Goal: Find specific page/section: Find specific page/section

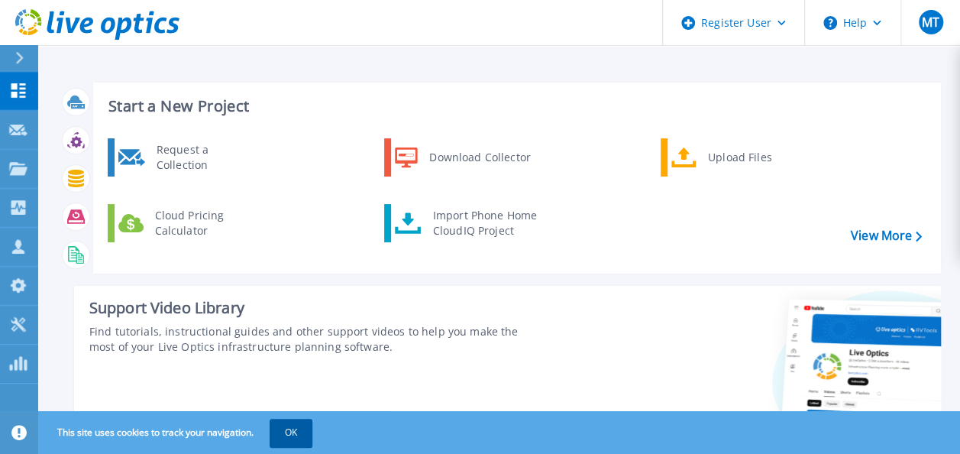
click at [299, 429] on button "OK" at bounding box center [291, 432] width 43 height 27
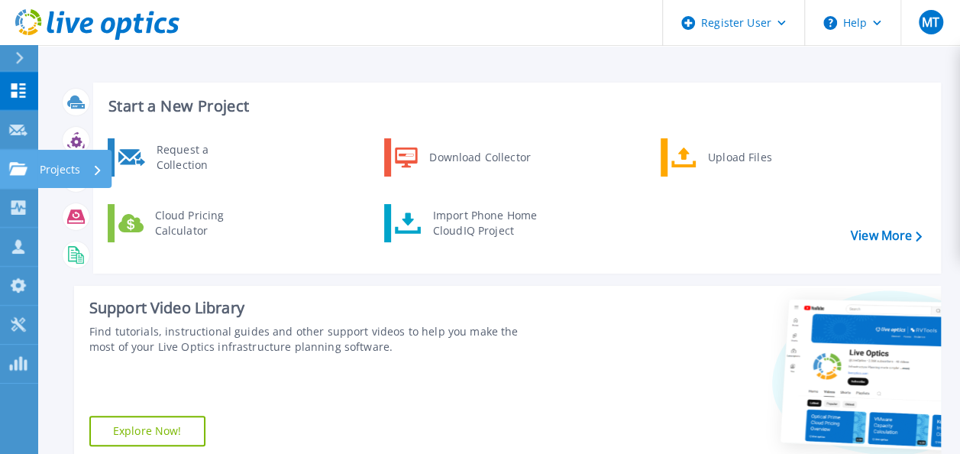
click at [22, 171] on icon at bounding box center [18, 168] width 18 height 13
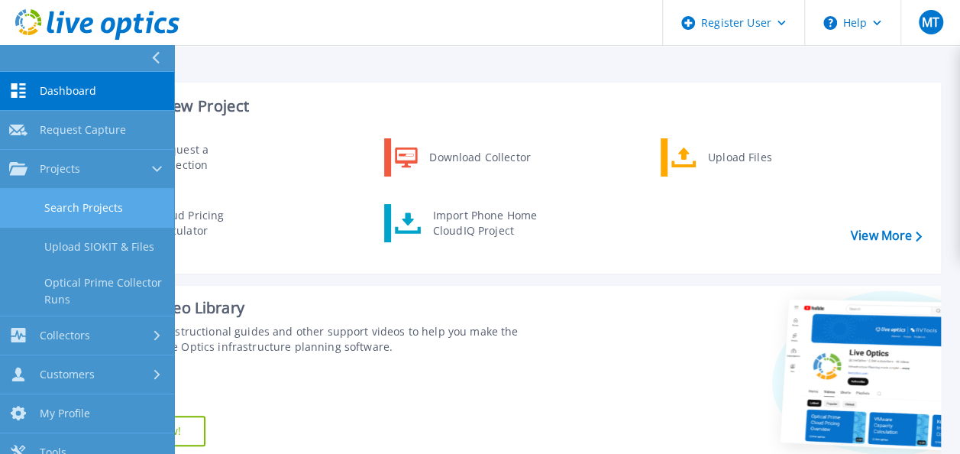
click at [90, 197] on link "Search Projects" at bounding box center [87, 208] width 174 height 39
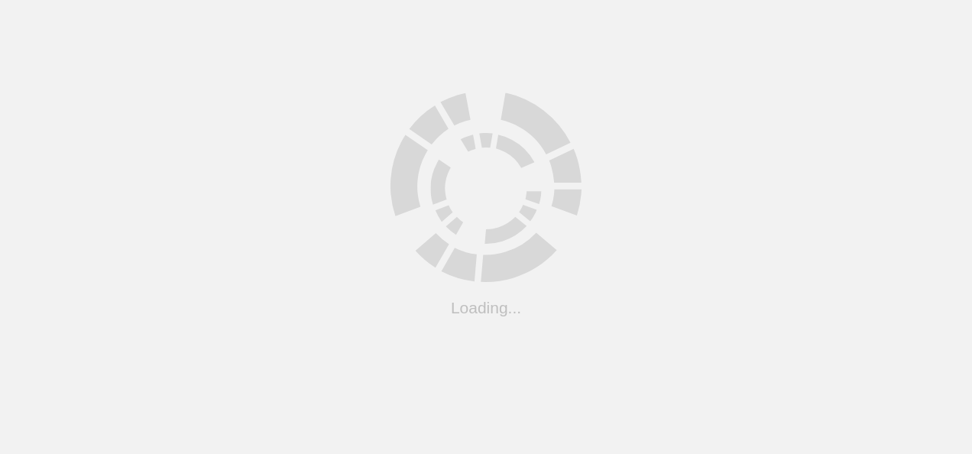
click at [274, 0] on html ".cls-1 { fill: #cecece; } .cls-1 { fill: #cecece; } Loading..." at bounding box center [486, 0] width 972 height 0
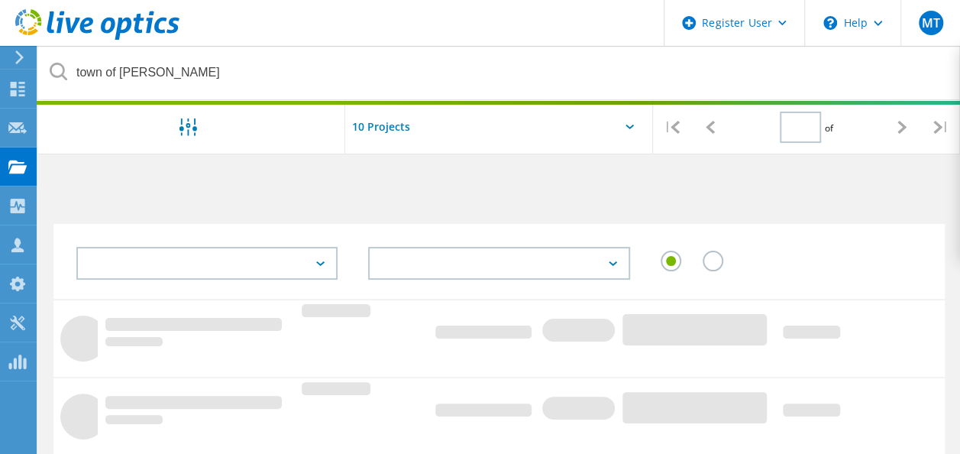
type input "1"
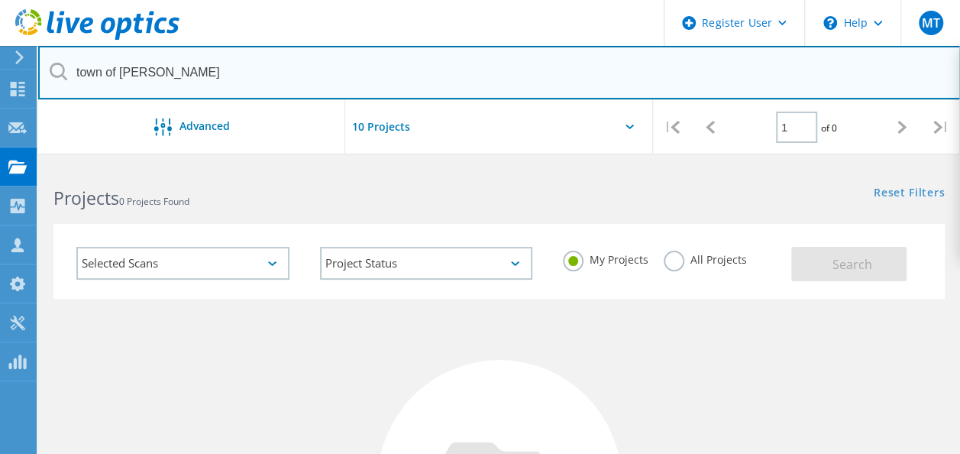
drag, startPoint x: 172, startPoint y: 82, endPoint x: 60, endPoint y: 79, distance: 112.3
click at [60, 79] on div "town of erin" at bounding box center [499, 73] width 922 height 54
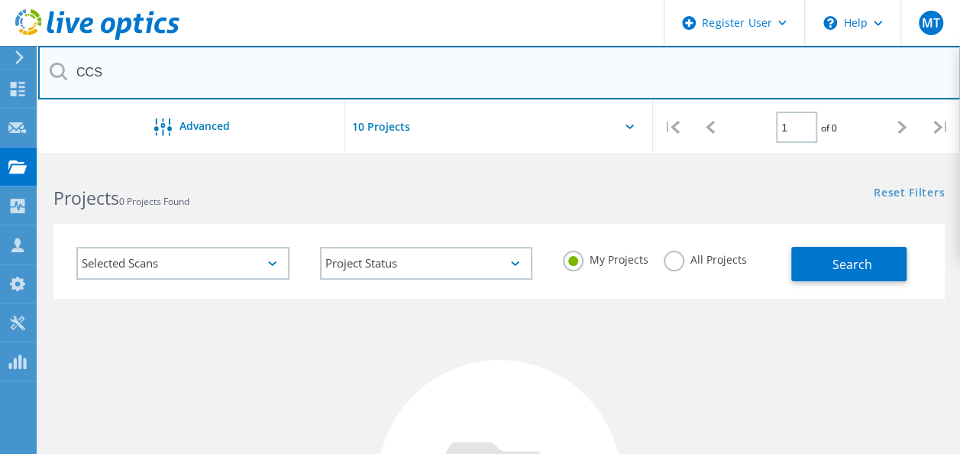
type input "CCS"
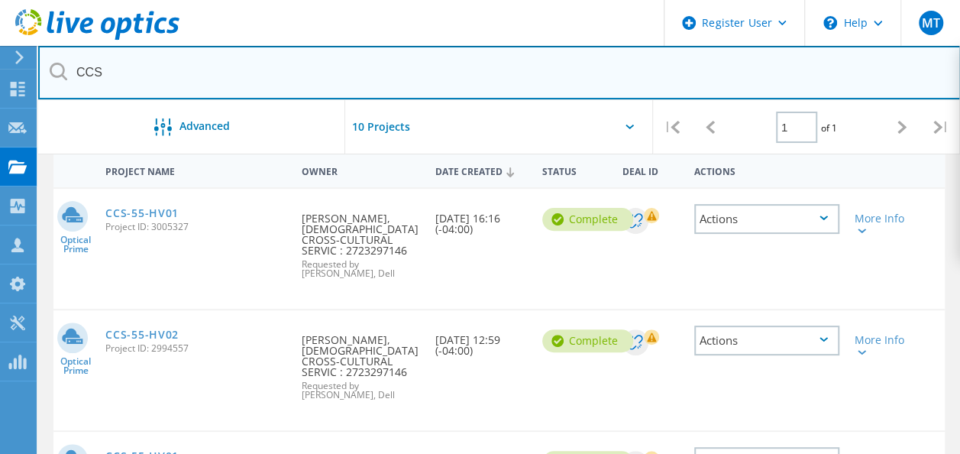
scroll to position [150, 0]
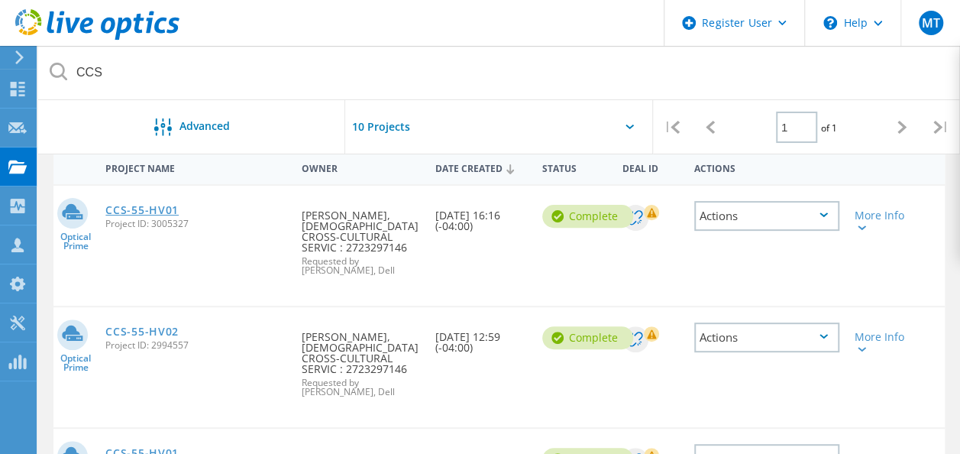
click at [150, 209] on link "CCS-55-HV01" at bounding box center [141, 210] width 73 height 11
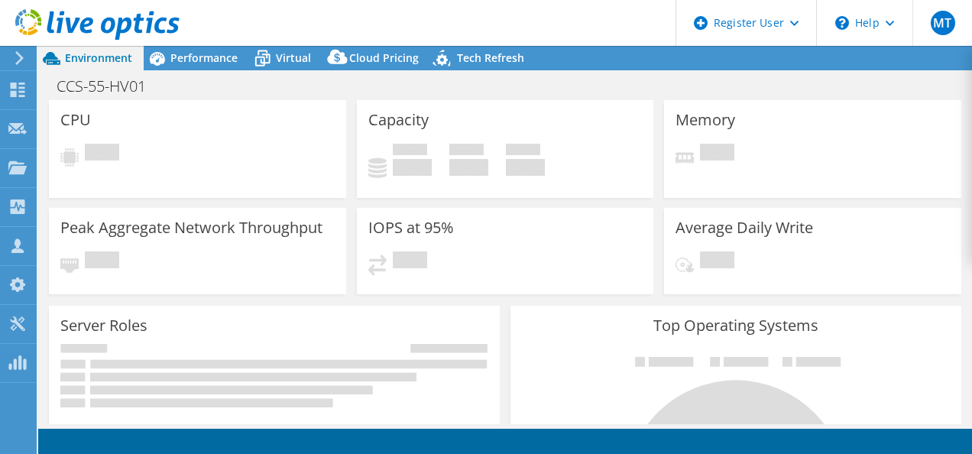
select select "USD"
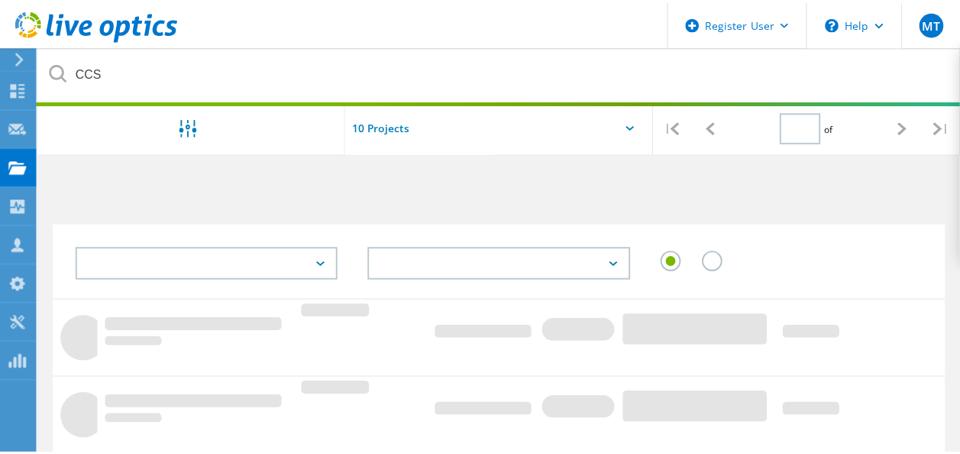
scroll to position [150, 0]
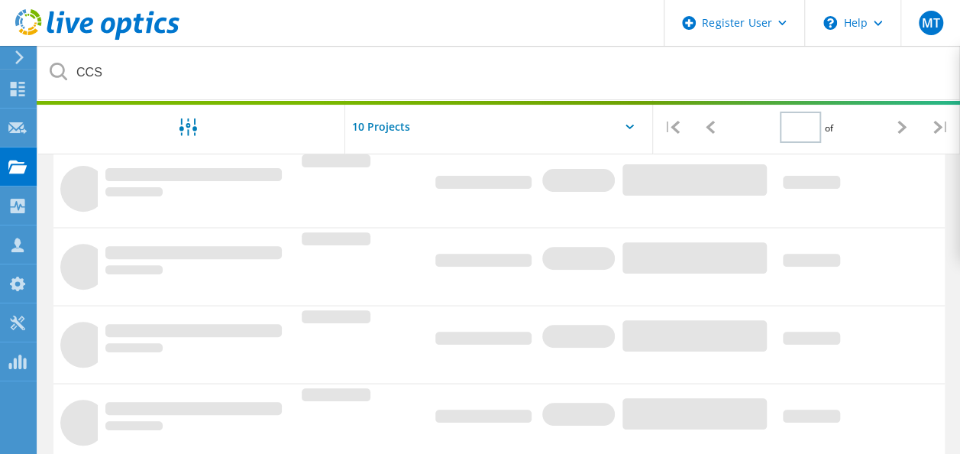
type input "1"
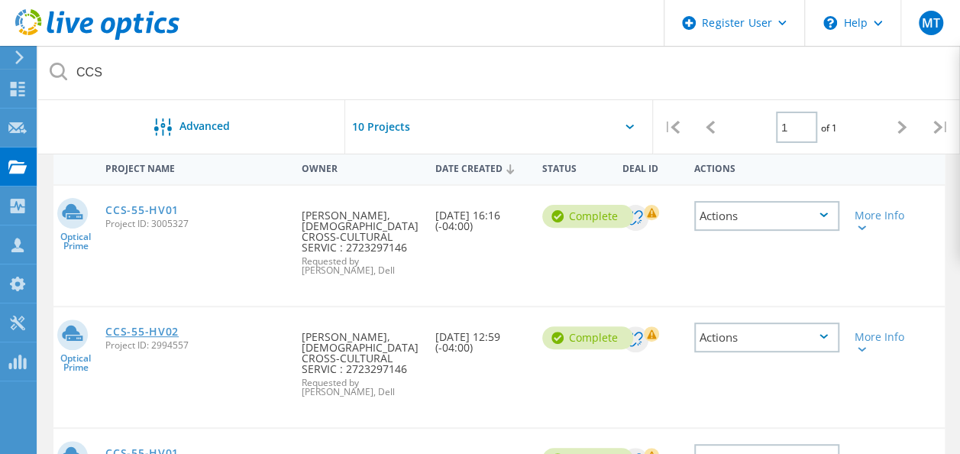
click at [136, 326] on link "CCS-55-HV02" at bounding box center [141, 331] width 73 height 11
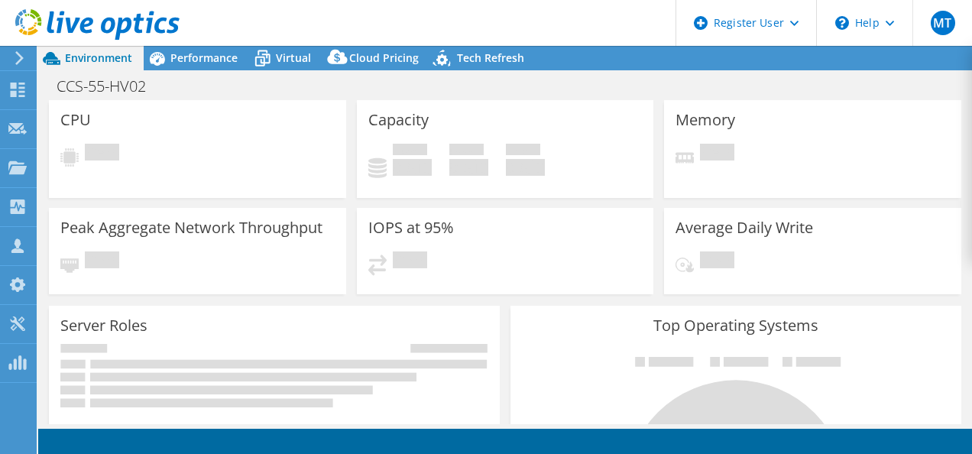
select select "USD"
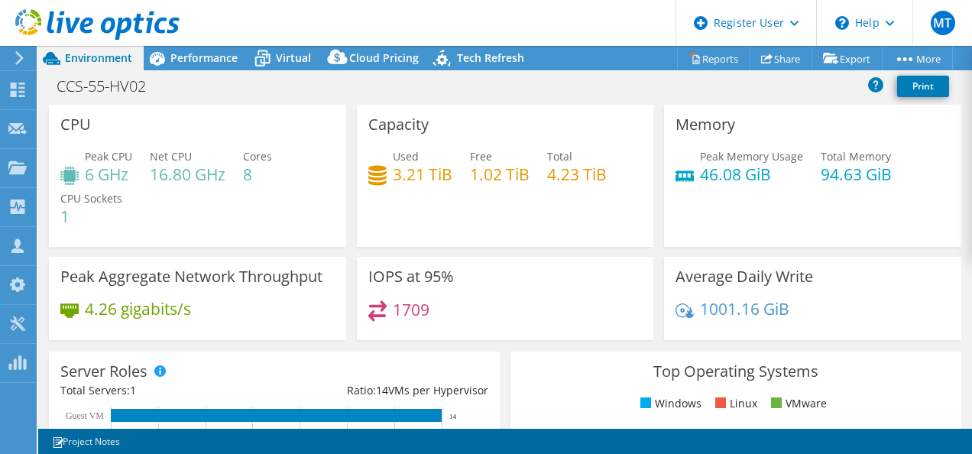
click at [636, 14] on header "MT Dell User [PERSON_NAME] [PERSON_NAME][EMAIL_ADDRESS][DOMAIN_NAME] Dell My Pr…" at bounding box center [486, 23] width 972 height 46
